Goal: Find contact information: Obtain details needed to contact an individual or organization

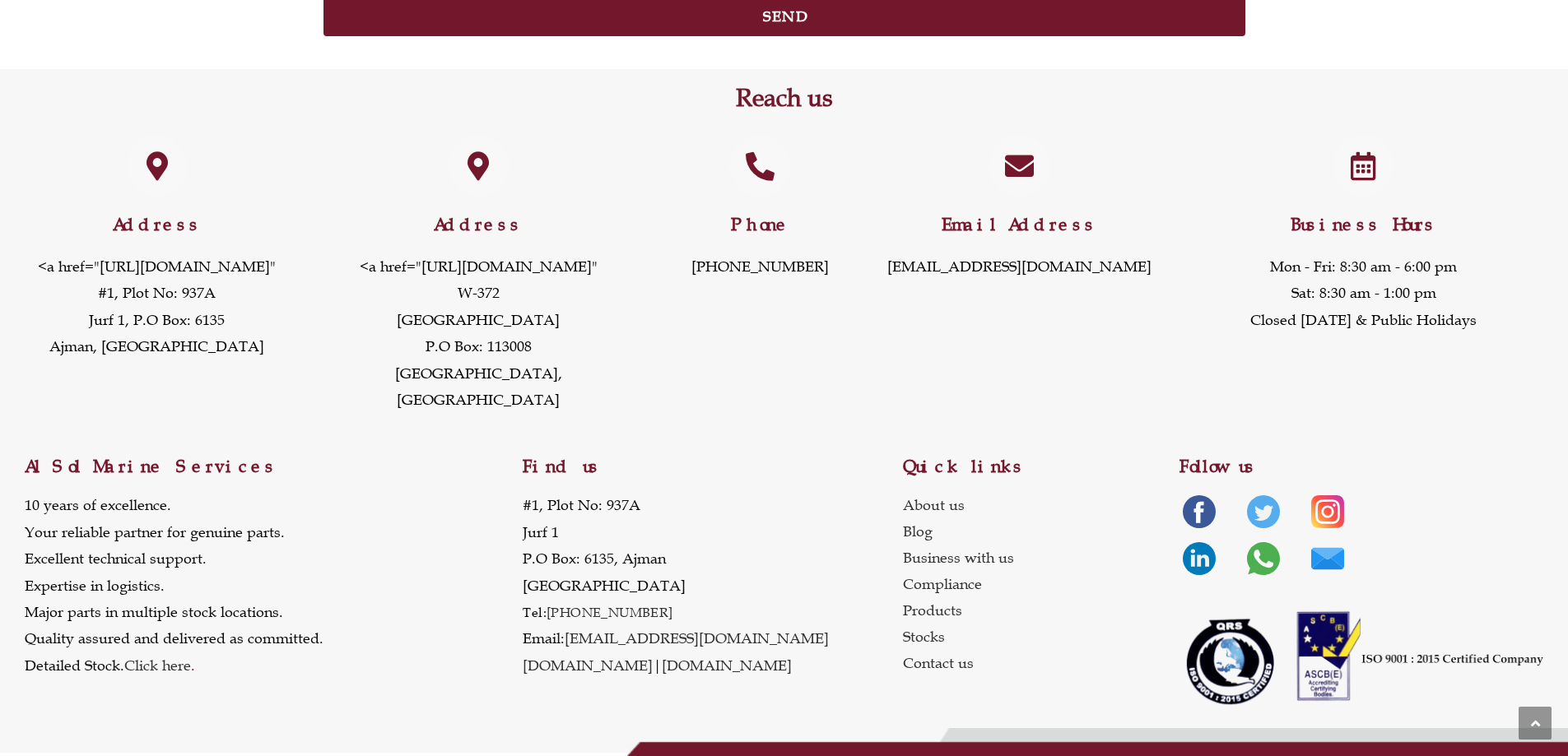
scroll to position [2359, 0]
drag, startPoint x: 525, startPoint y: 505, endPoint x: 681, endPoint y: 579, distance: 172.7
click at [681, 579] on p "[STREET_ADDRESS] Tel: [PHONE_NUMBER] Email: [EMAIL_ADDRESS][DOMAIN_NAME] [DOMAI…" at bounding box center [676, 585] width 306 height 186
copy p "[STREET_ADDRESS]"
click at [650, 504] on p "[STREET_ADDRESS] Tel: [PHONE_NUMBER] Email: [EMAIL_ADDRESS][DOMAIN_NAME] [DOMAI…" at bounding box center [676, 585] width 306 height 186
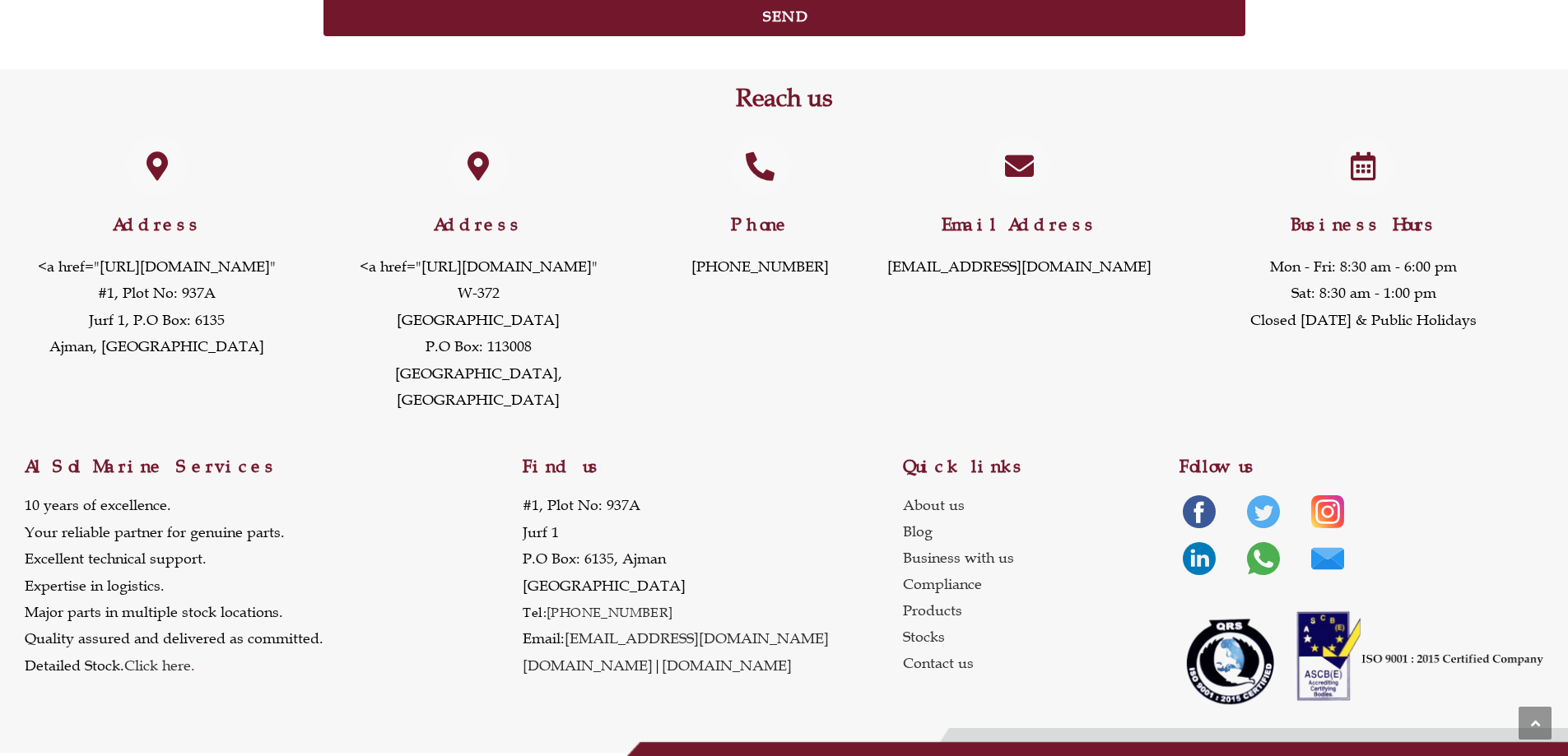
drag, startPoint x: 655, startPoint y: 610, endPoint x: 1226, endPoint y: 510, distance: 579.7
click at [523, 610] on p "[STREET_ADDRESS] Tel: [PHONE_NUMBER] Email: [EMAIL_ADDRESS][DOMAIN_NAME] [DOMAI…" at bounding box center [676, 585] width 306 height 186
copy p "Tel: [PHONE_NUMBER]"
drag, startPoint x: 739, startPoint y: 642, endPoint x: 589, endPoint y: 648, distance: 150.1
click at [568, 642] on p "[STREET_ADDRESS] Tel: [PHONE_NUMBER] Email: [EMAIL_ADDRESS][DOMAIN_NAME] [DOMAI…" at bounding box center [676, 585] width 306 height 186
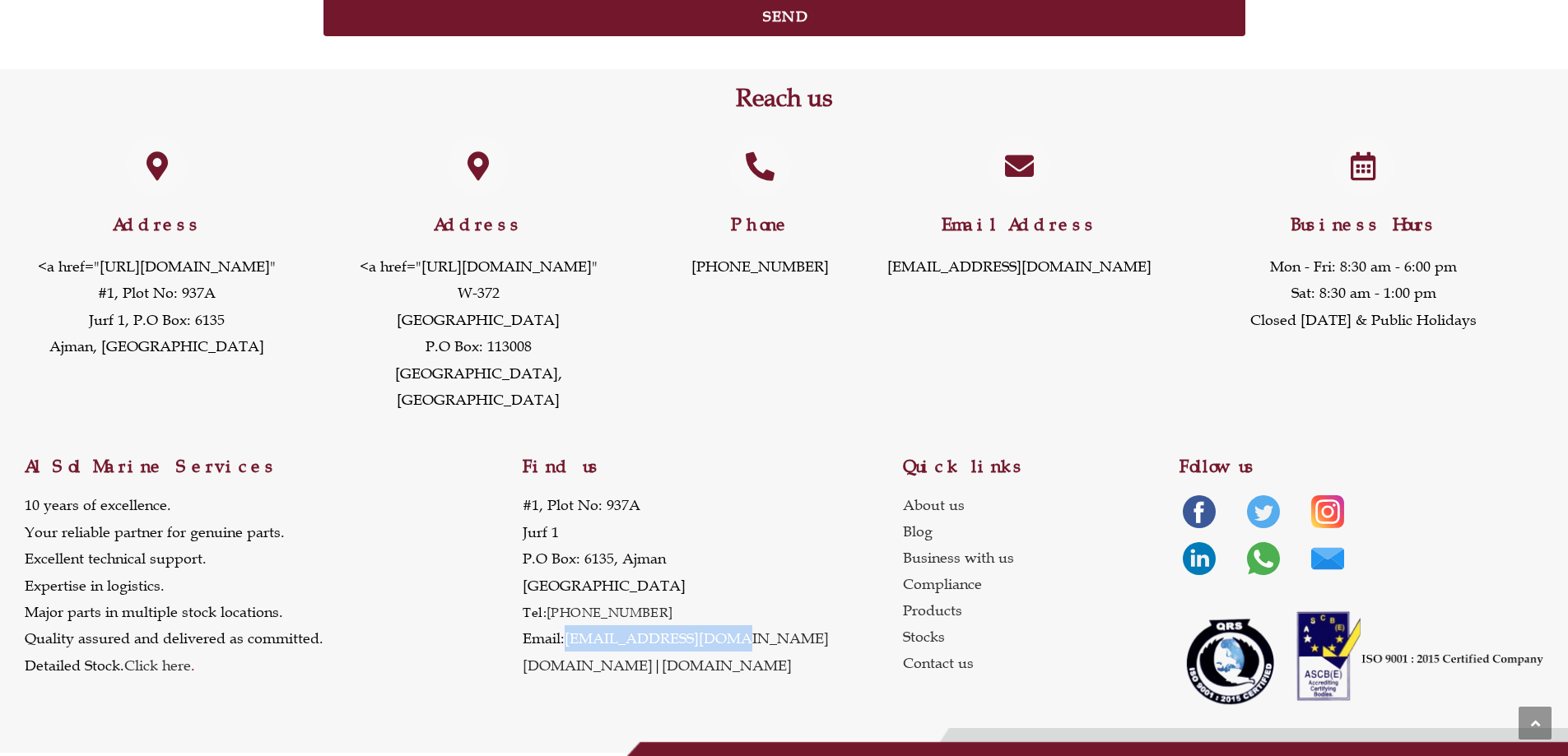
copy link "[EMAIL_ADDRESS][DOMAIN_NAME]"
